Goal: Find specific page/section: Find specific page/section

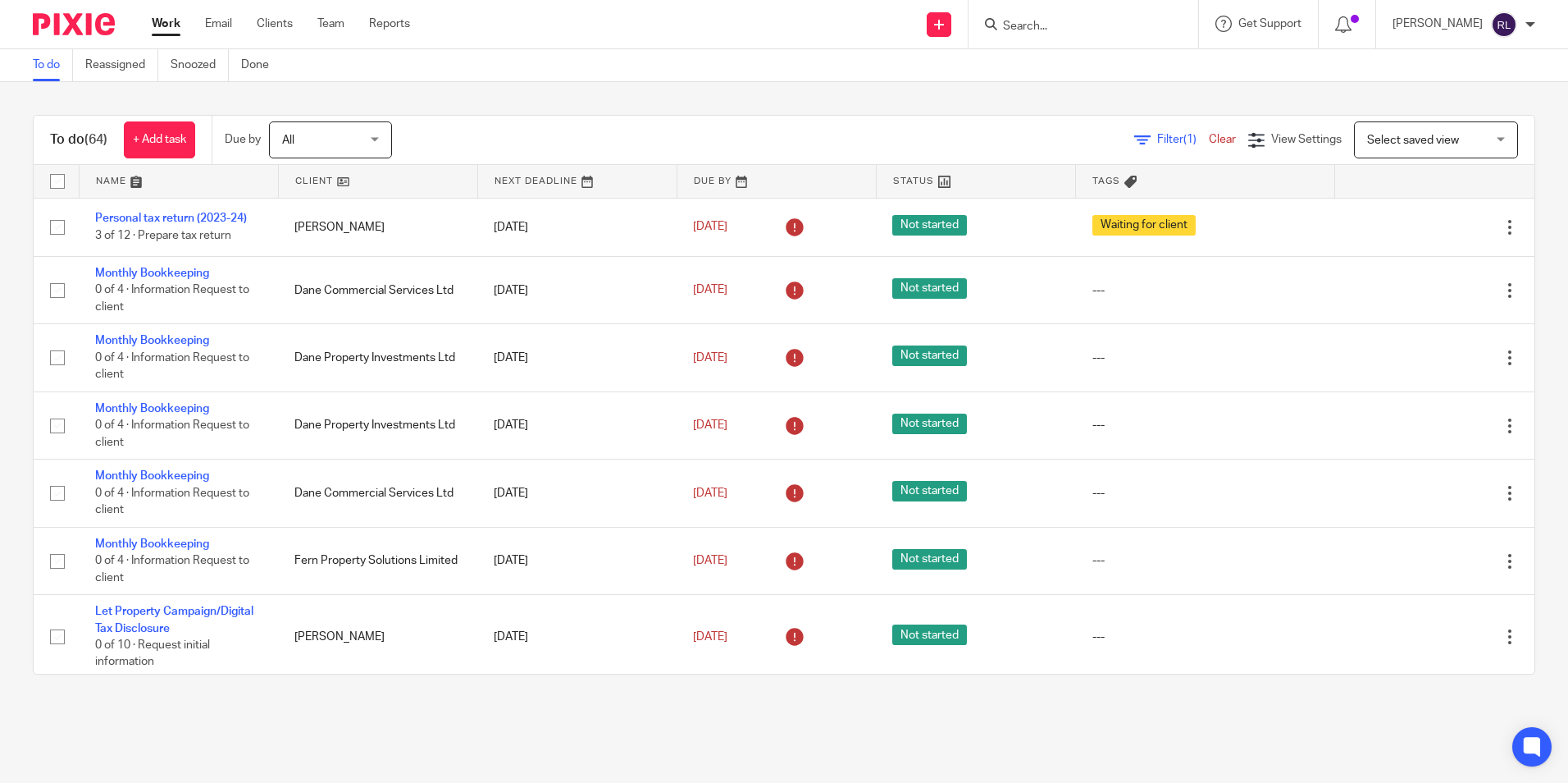
click at [1058, 35] on form at bounding box center [1088, 24] width 174 height 20
click at [1056, 29] on input "Search" at bounding box center [1075, 27] width 148 height 15
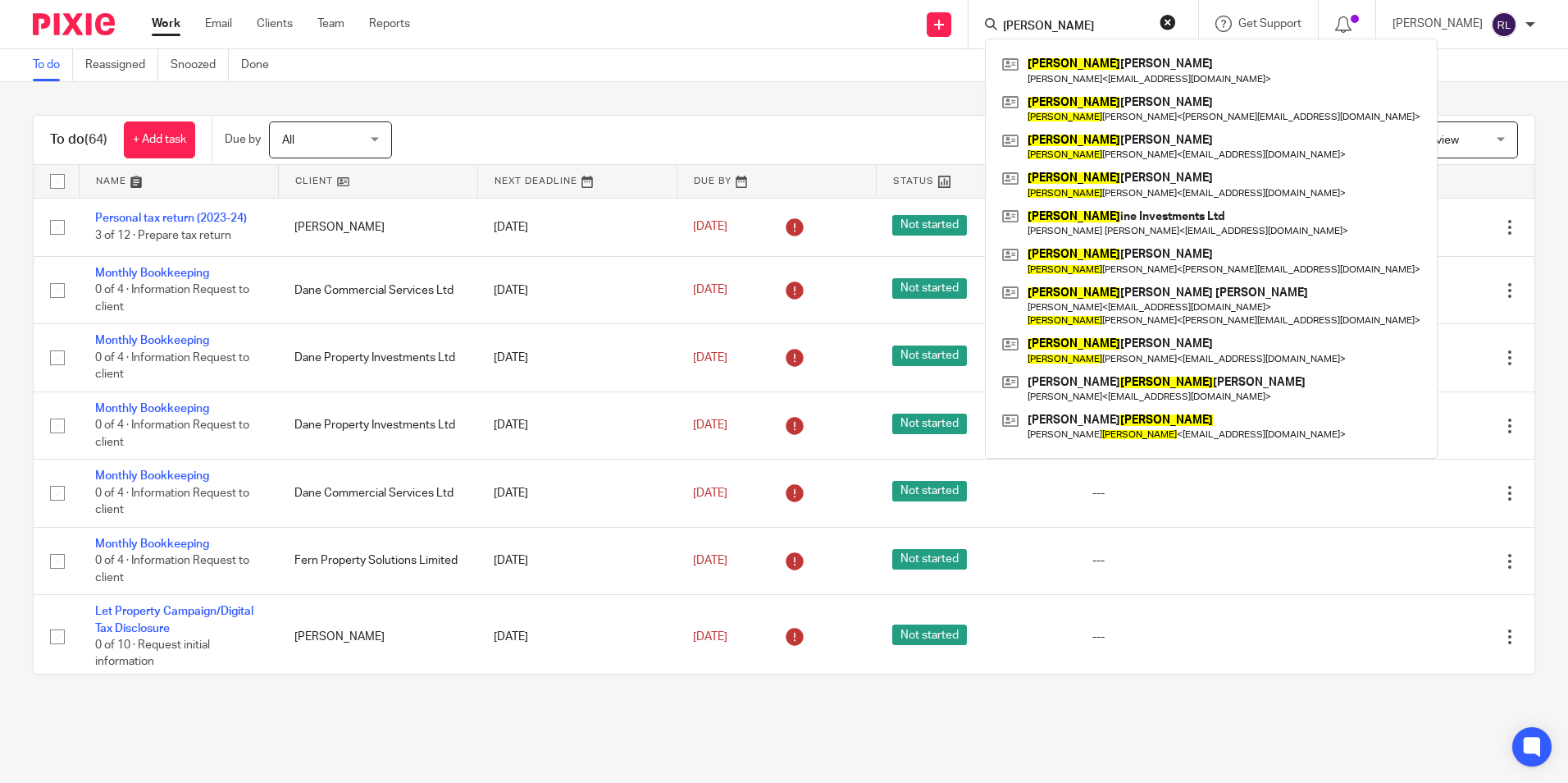
type input "joseph"
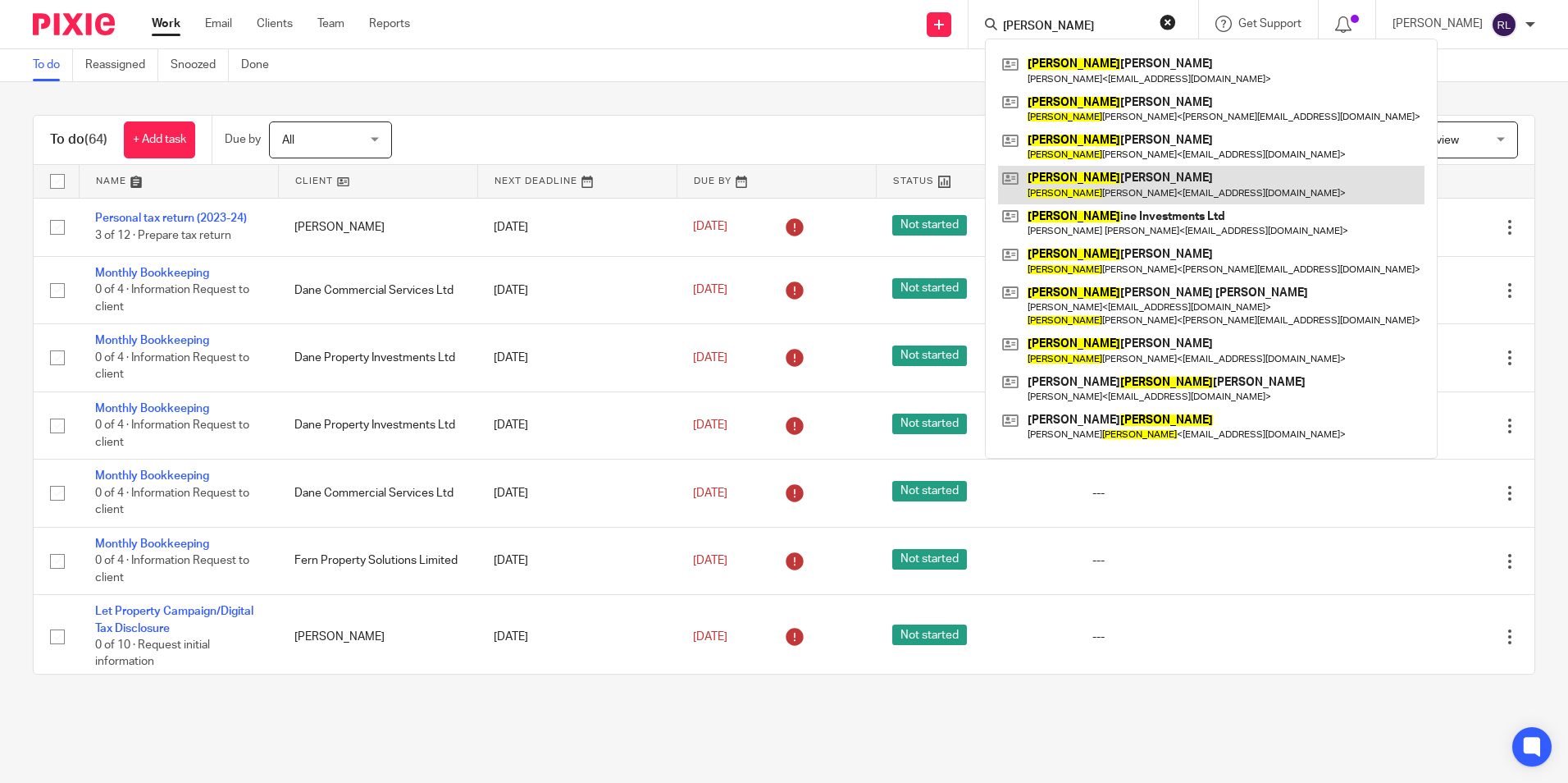
click at [1194, 191] on link at bounding box center [1210, 184] width 426 height 37
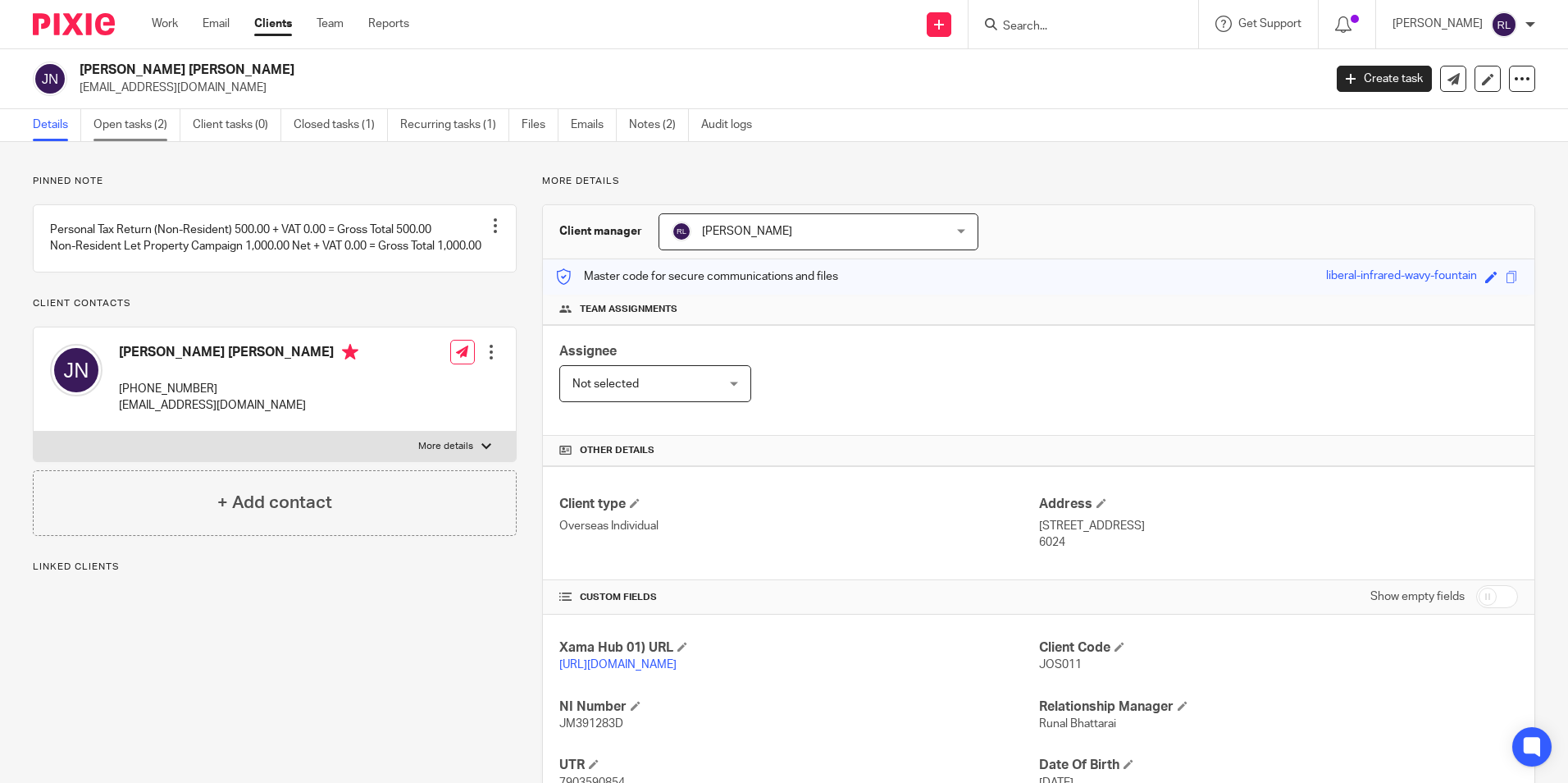
click at [122, 134] on link "Open tasks (2)" at bounding box center [136, 125] width 87 height 32
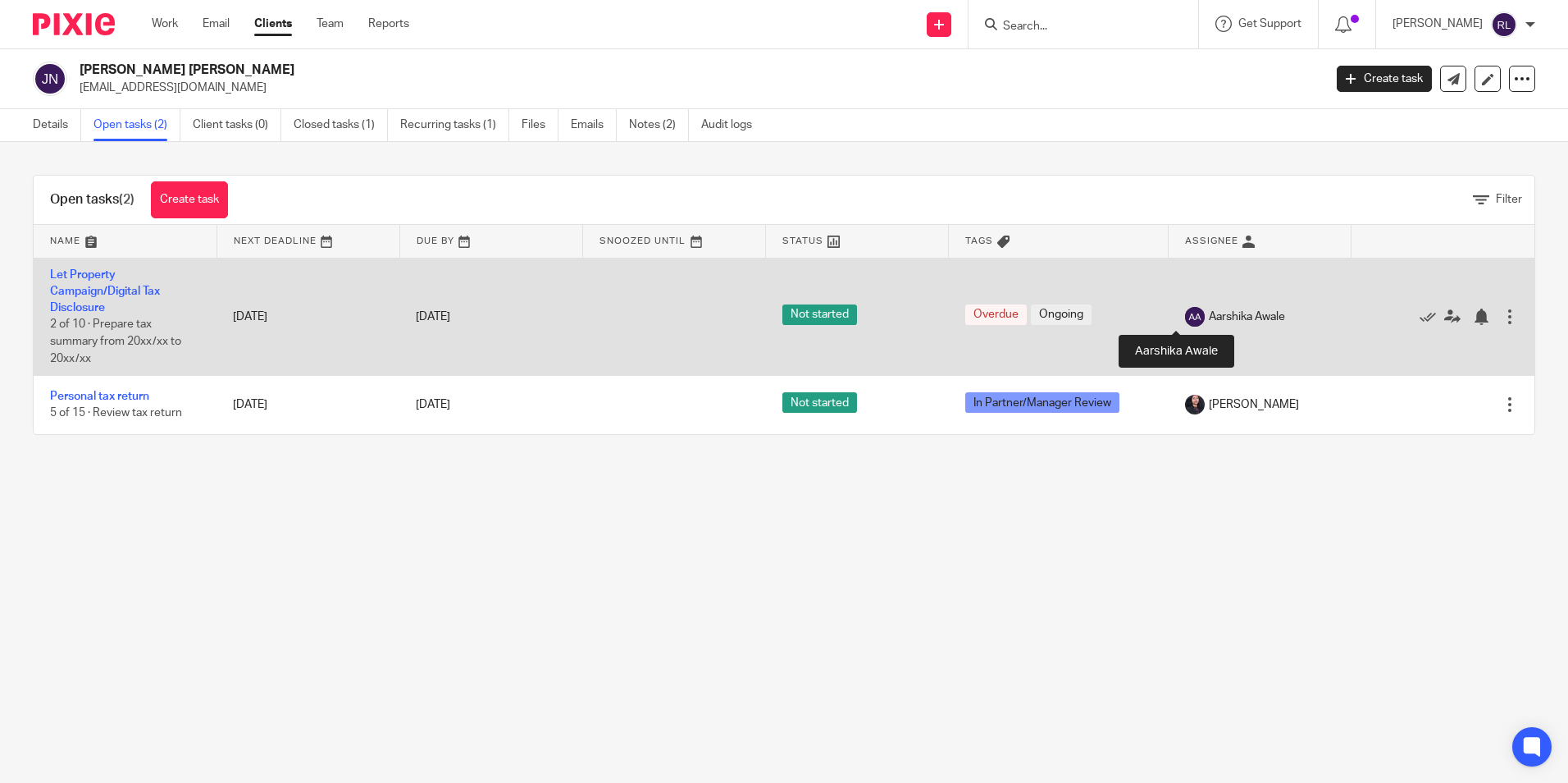
click at [1185, 315] on img at bounding box center [1195, 317] width 20 height 20
click at [1221, 313] on span "Aarshika Awale" at bounding box center [1247, 317] width 77 height 16
click at [109, 283] on td "Let Property Campaign/Digital Tax Disclosure 2 of 10 · Prepare tax summary from…" at bounding box center [125, 316] width 182 height 118
click at [110, 288] on link "Let Property Campaign/Digital Tax Disclosure" at bounding box center [105, 291] width 109 height 45
